Goal: Check status

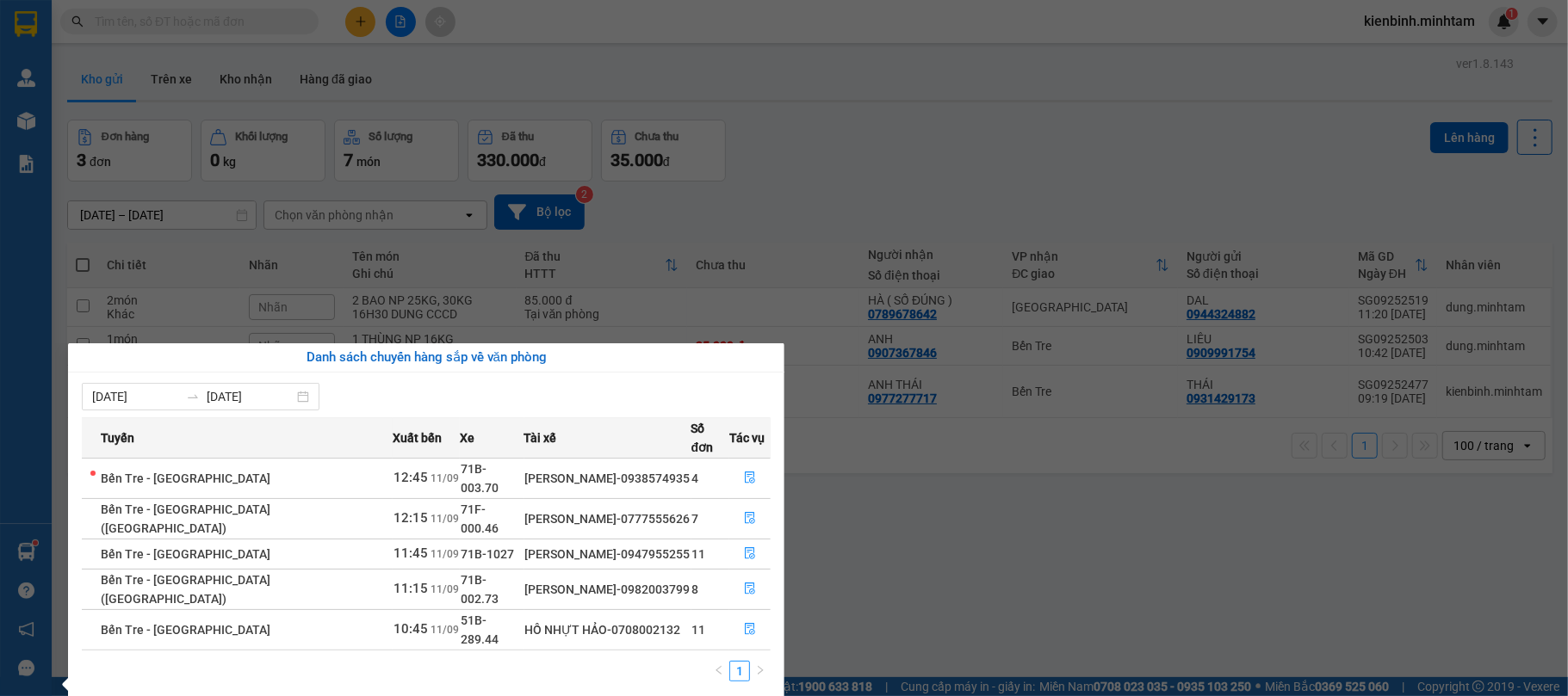
click at [1117, 363] on section "Kết quả tìm kiếm ( 0 ) Bộ lọc No Data kienbinh.minhtam 1 Quản Lý Kho hàng mới B…" at bounding box center [784, 348] width 1568 height 696
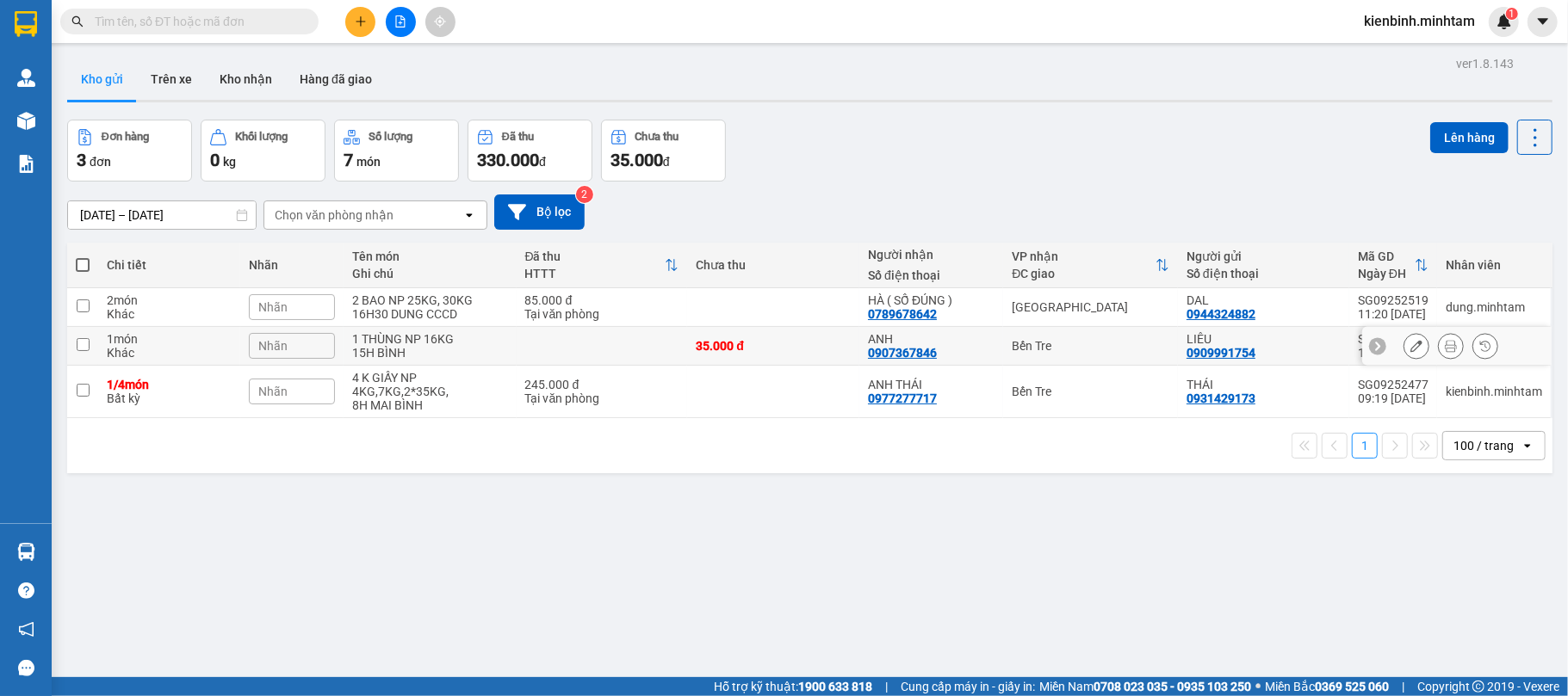
click at [1118, 364] on td "Bến Tre" at bounding box center [1090, 346] width 175 height 39
checkbox input "true"
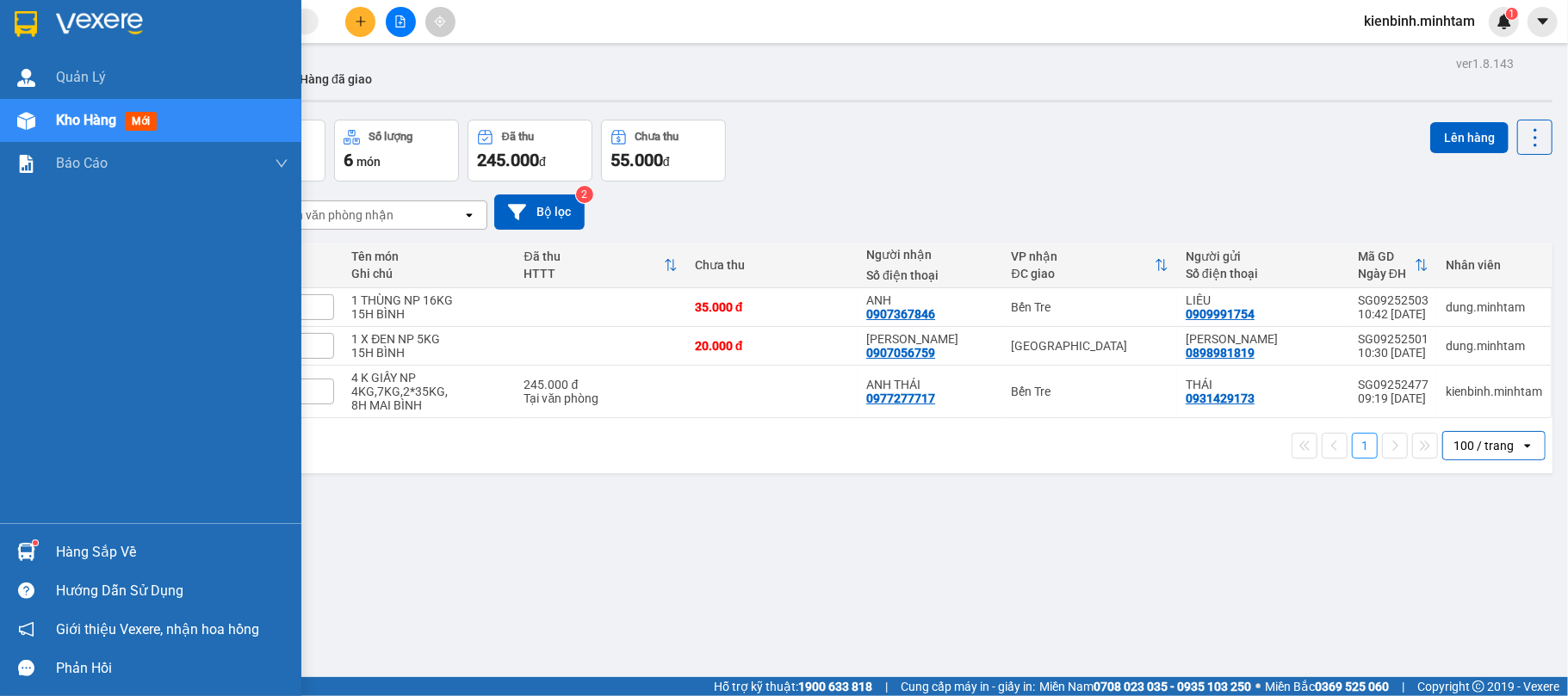
click at [118, 545] on div "Hàng sắp về" at bounding box center [172, 553] width 232 height 26
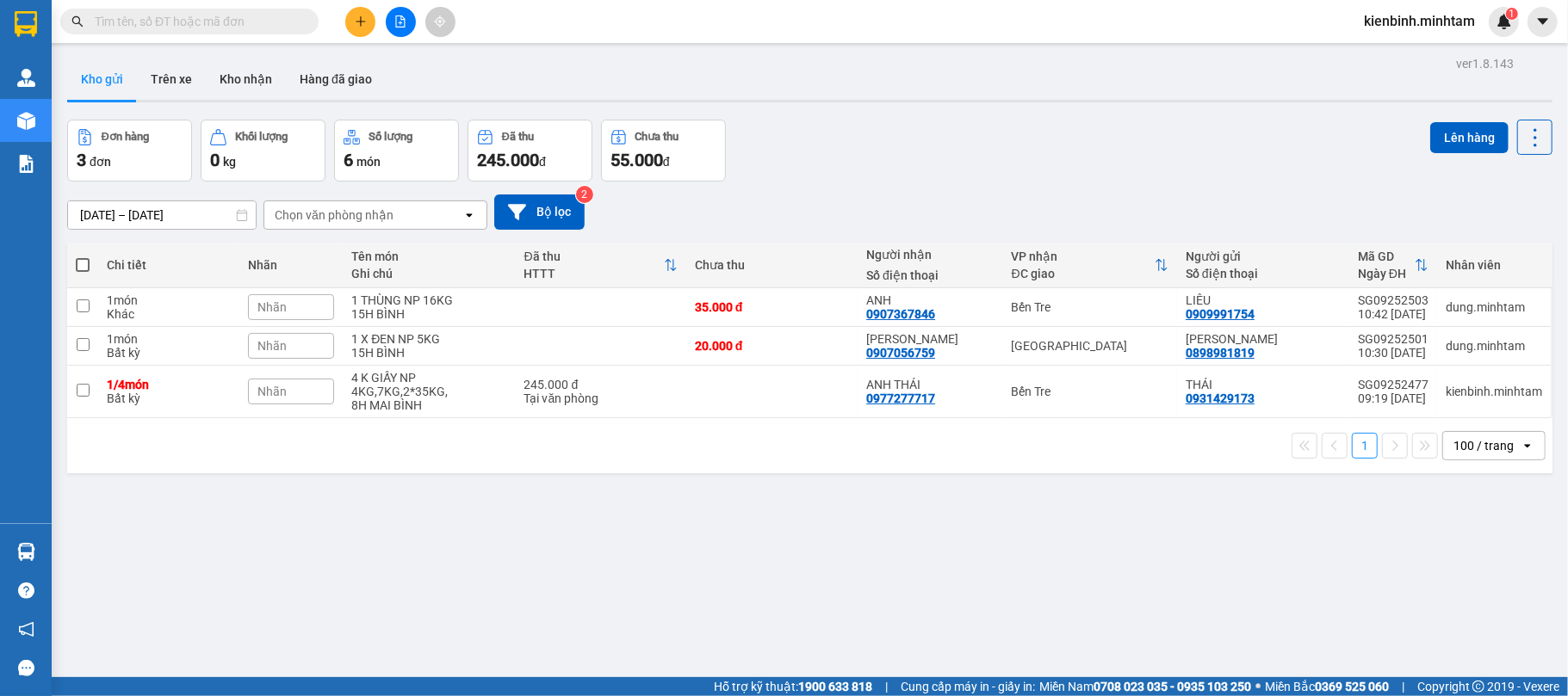
click at [900, 584] on section "Kết quả tìm kiếm ( 0 ) Bộ lọc No Data kienbinh.minhtam 1 Quản [PERSON_NAME] hàn…" at bounding box center [784, 348] width 1568 height 696
